Goal: Information Seeking & Learning: Learn about a topic

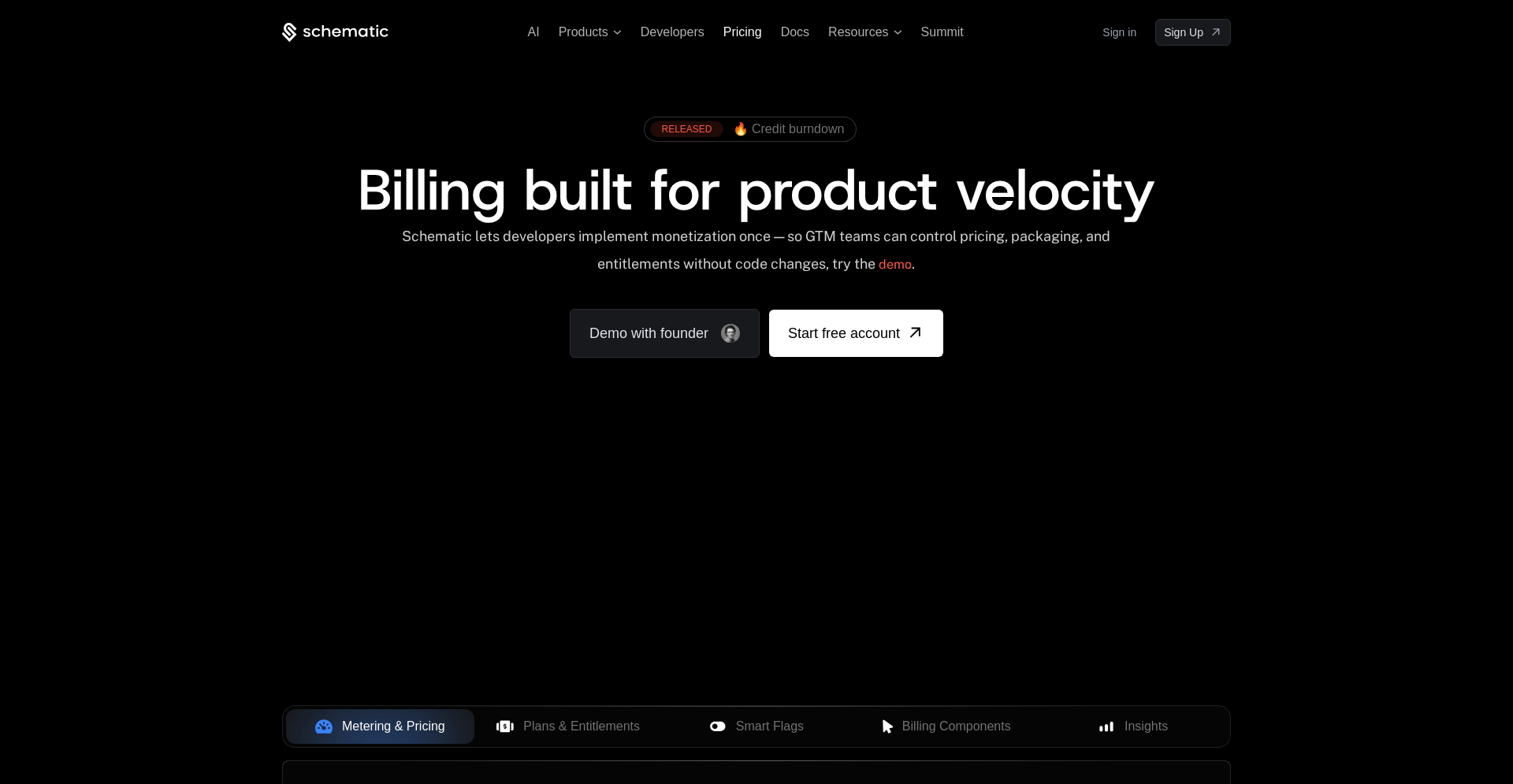
click at [745, 28] on span "Pricing" at bounding box center [743, 32] width 39 height 14
click at [731, 37] on span "Pricing" at bounding box center [743, 32] width 39 height 14
click at [676, 36] on span "Developers" at bounding box center [673, 32] width 64 height 14
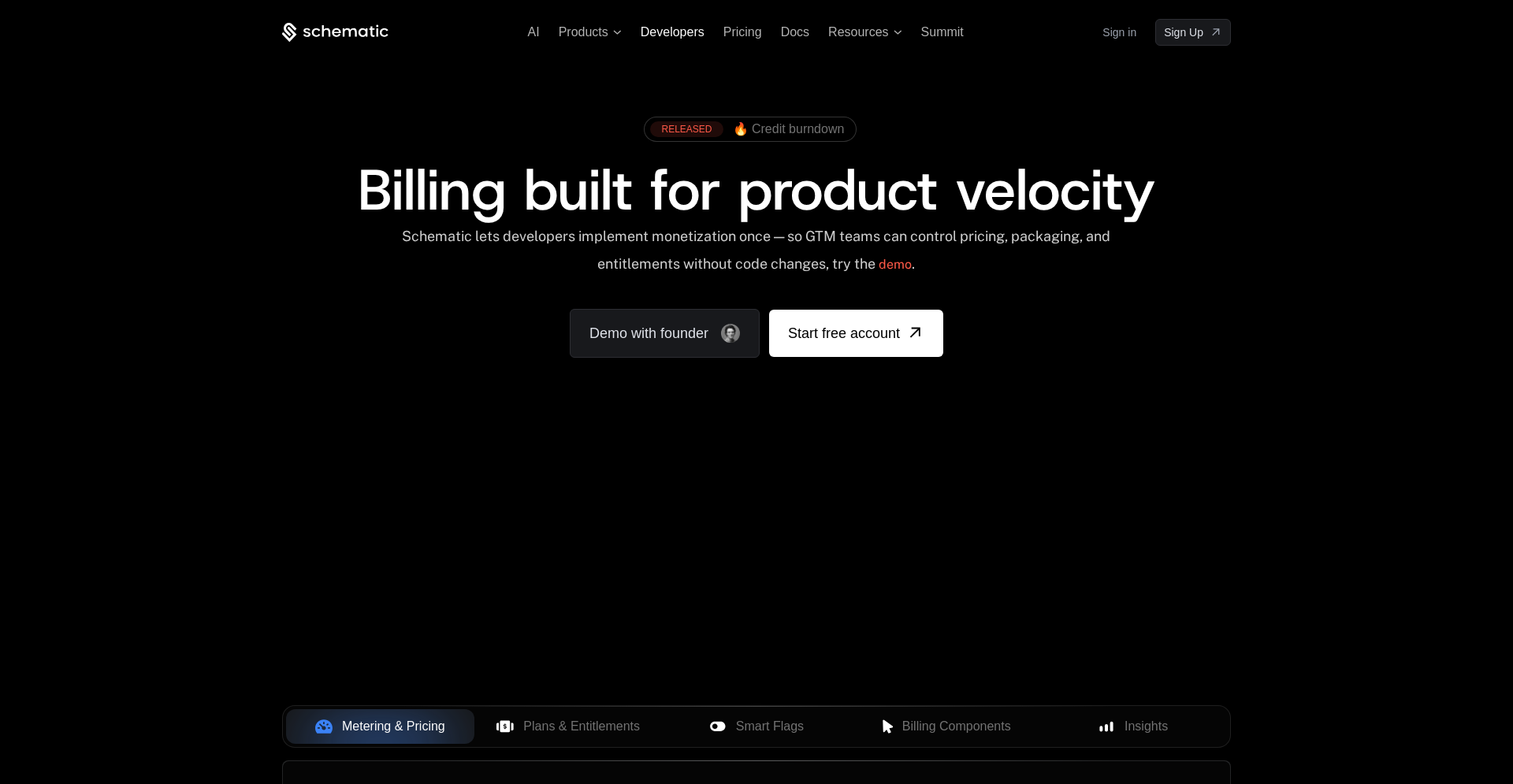
click at [684, 31] on span "Developers" at bounding box center [673, 32] width 64 height 14
click at [688, 30] on span "Developers" at bounding box center [673, 32] width 64 height 14
click at [787, 84] on div "RELEASED 🔥 Credit burndown Billing built for product velocity Schematic lets de…" at bounding box center [756, 233] width 1024 height 375
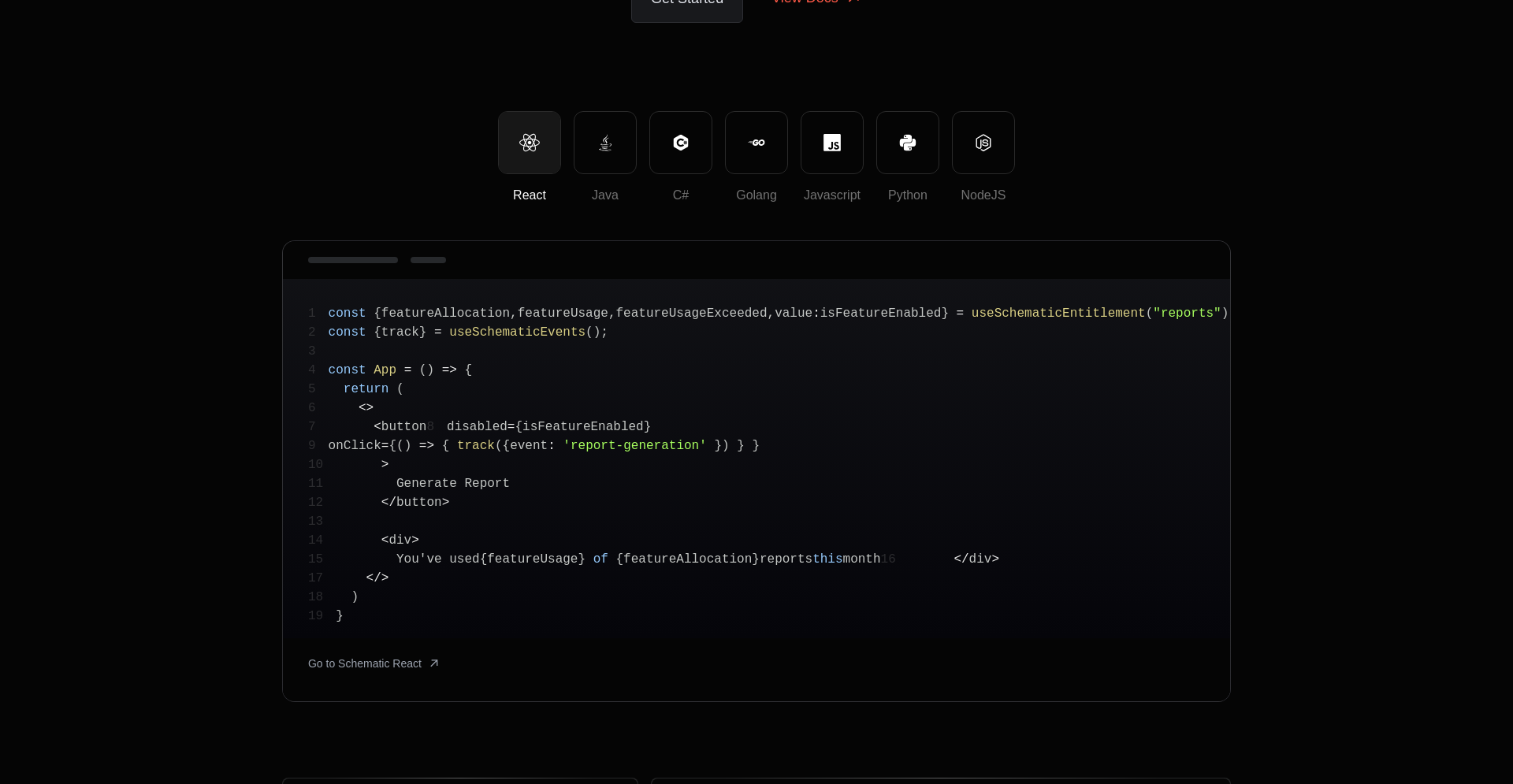
click at [485, 386] on pre "1 const { featureAllocation , featureUsage , featureUsageExceeded , value : isF…" at bounding box center [756, 459] width 947 height 359
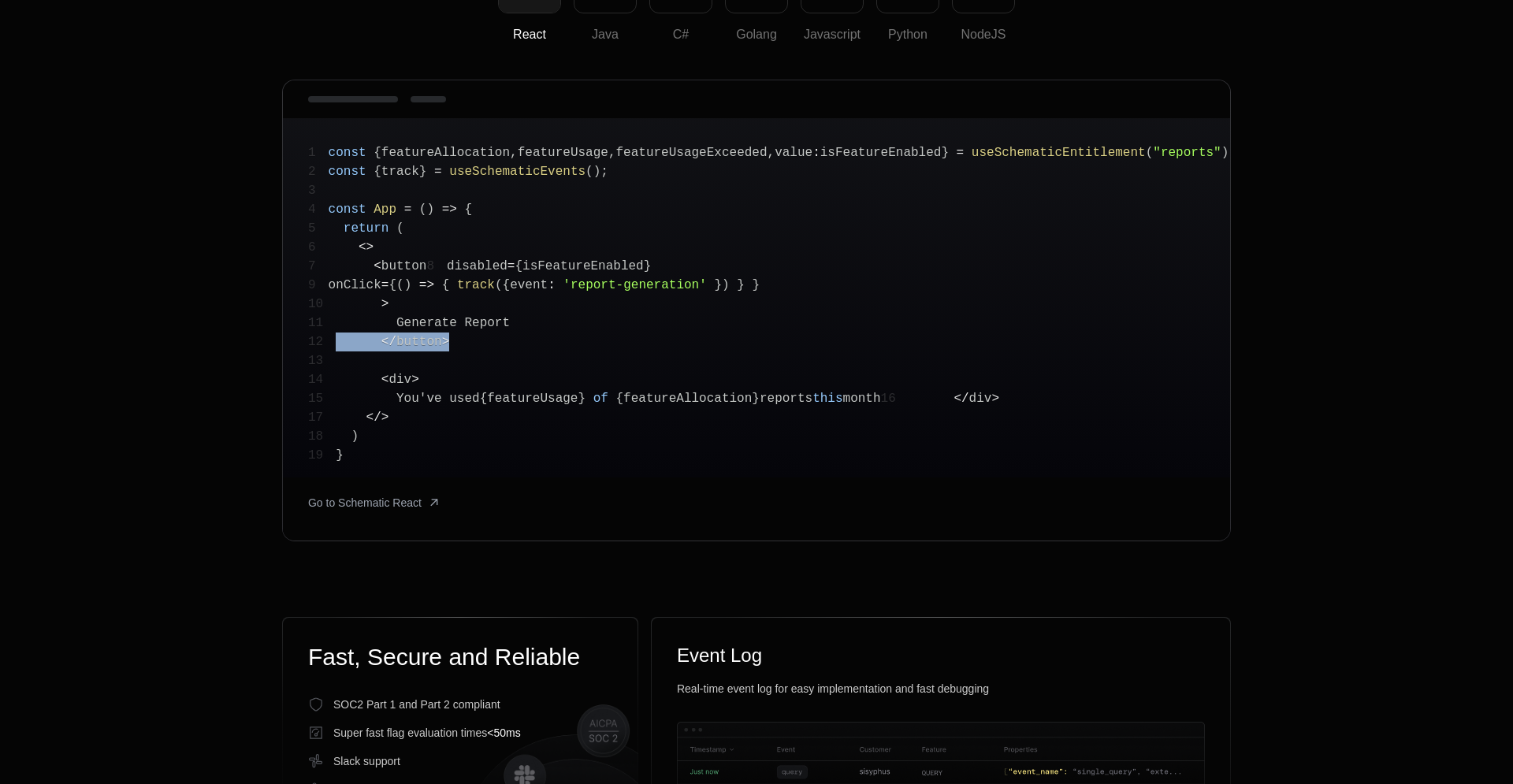
click at [485, 386] on pre "1 const { featureAllocation , featureUsage , featureUsageExceeded , value : isF…" at bounding box center [756, 297] width 947 height 359
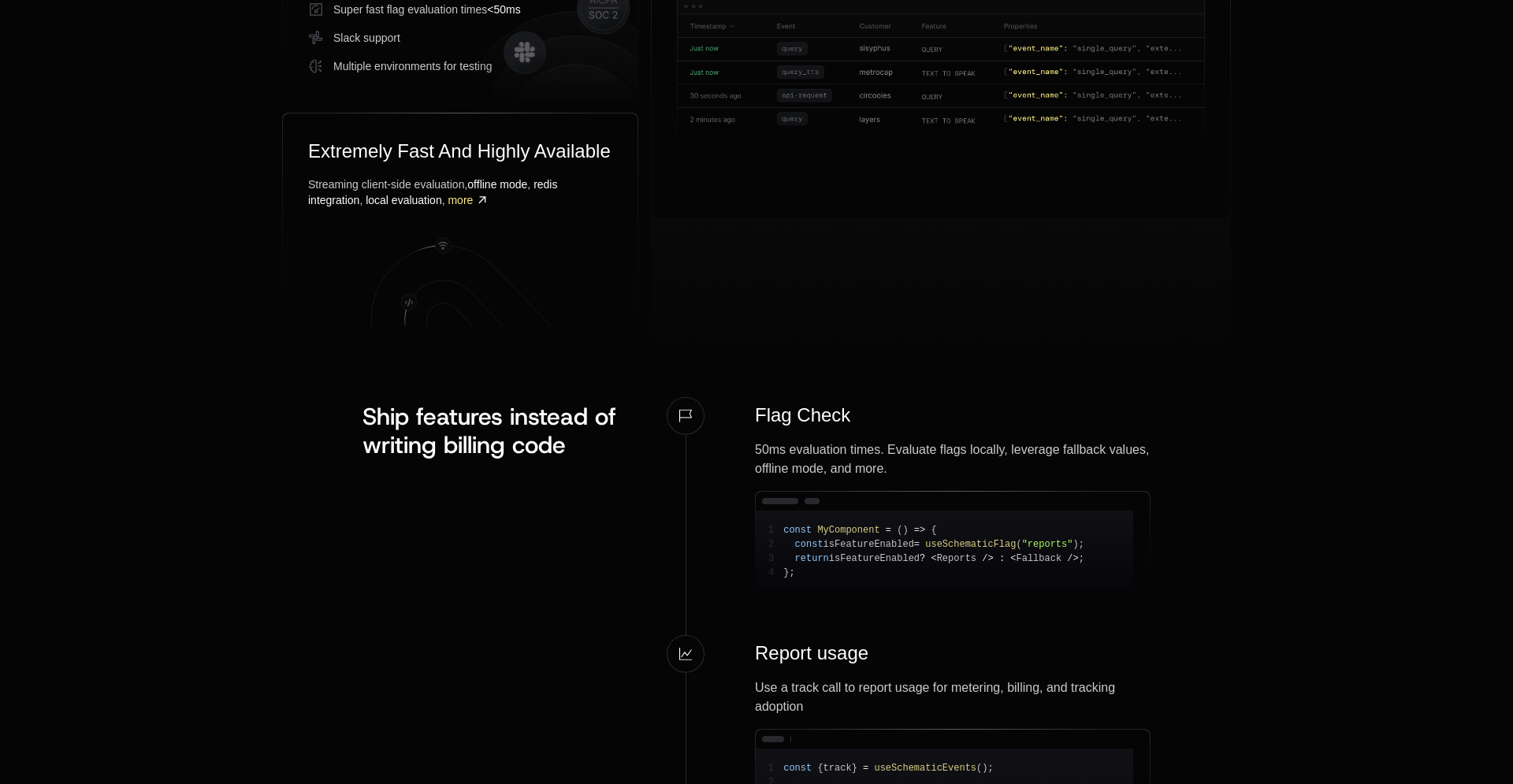
scroll to position [1286, 0]
